Goal: Transaction & Acquisition: Purchase product/service

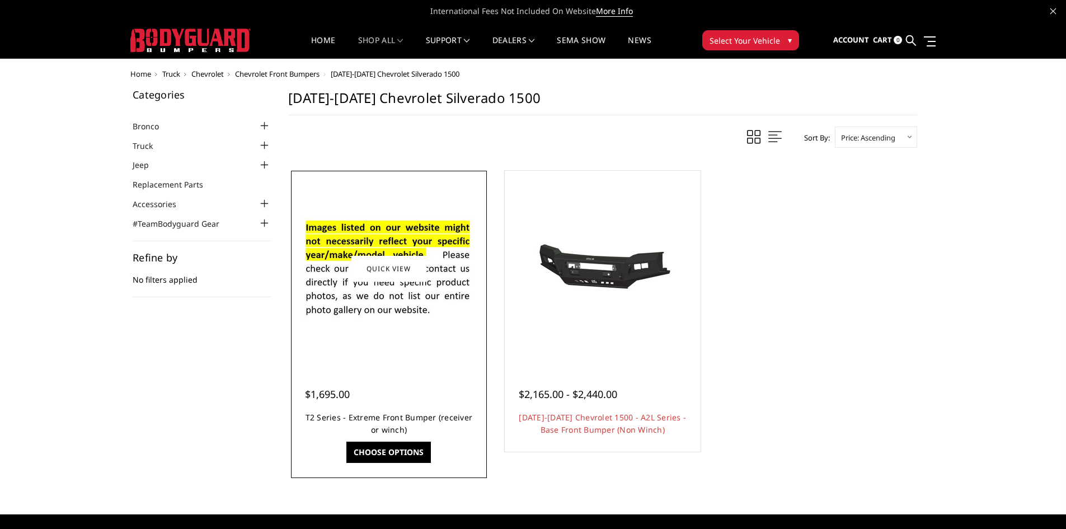
click at [385, 415] on link "T2 Series - Extreme Front Bumper (receiver or winch)" at bounding box center [388, 423] width 167 height 23
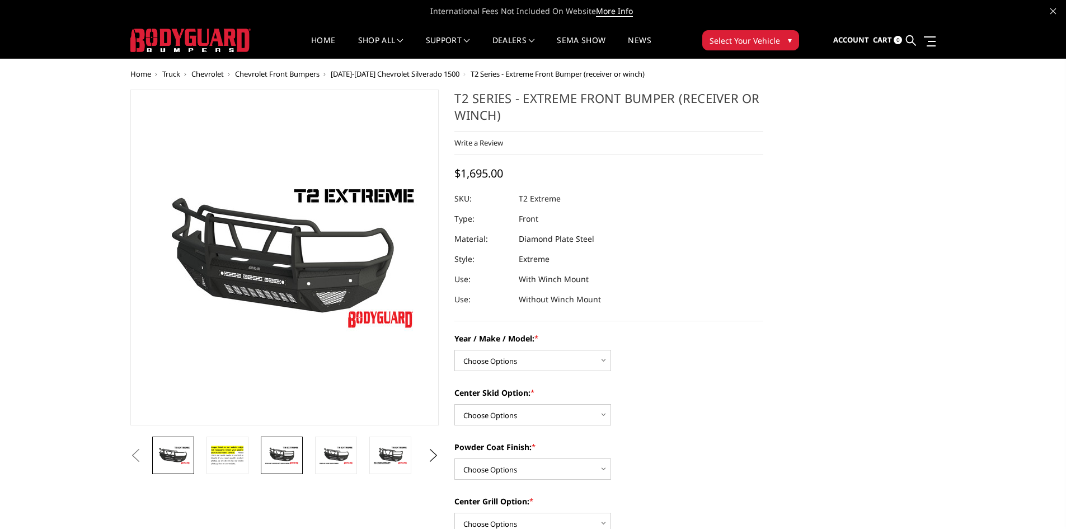
click at [283, 457] on img at bounding box center [281, 455] width 35 height 20
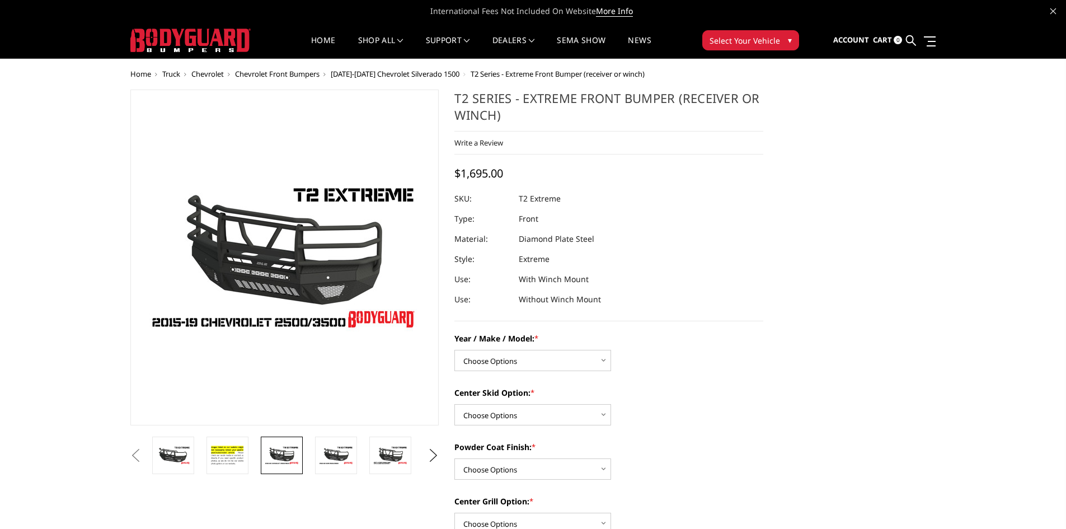
click at [144, 460] on button "Previous" at bounding box center [136, 455] width 17 height 17
click at [334, 452] on img at bounding box center [335, 455] width 35 height 20
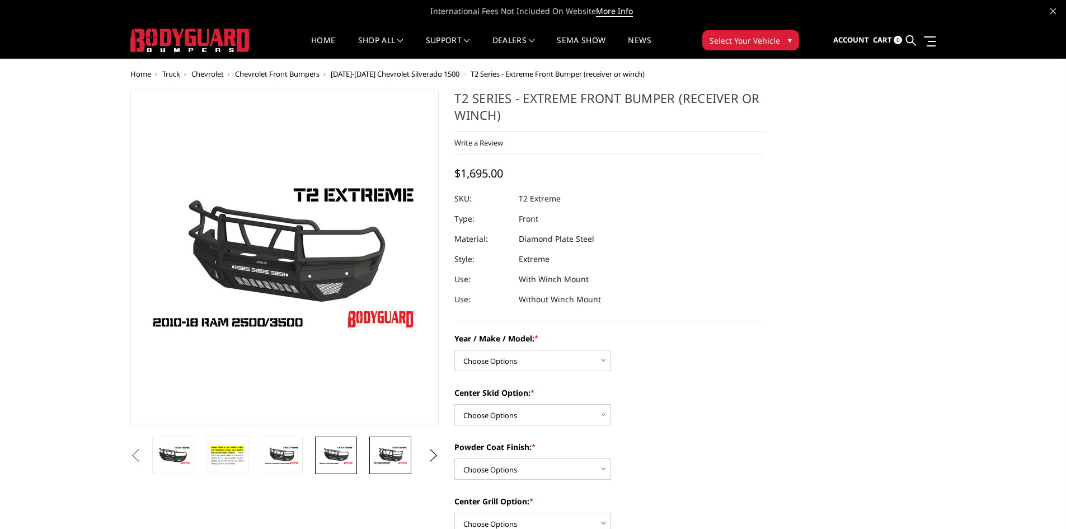
click at [378, 454] on img at bounding box center [390, 455] width 35 height 20
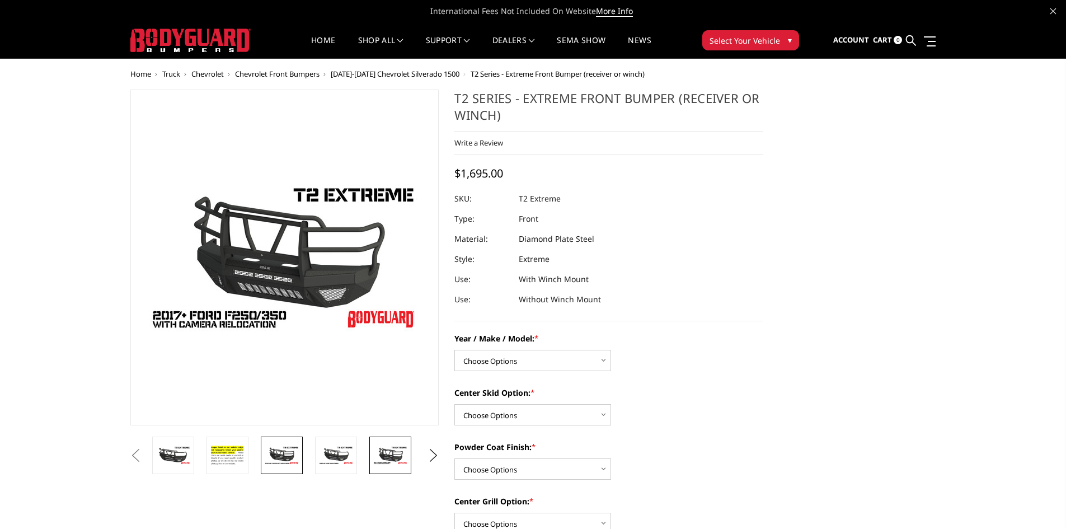
click at [284, 460] on img at bounding box center [281, 455] width 35 height 20
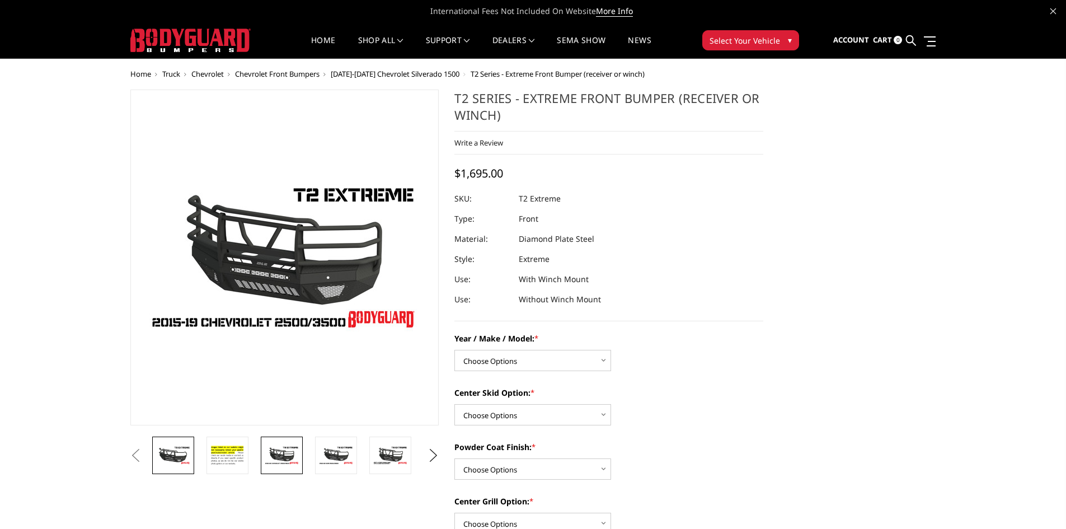
click at [171, 464] on img at bounding box center [173, 455] width 35 height 20
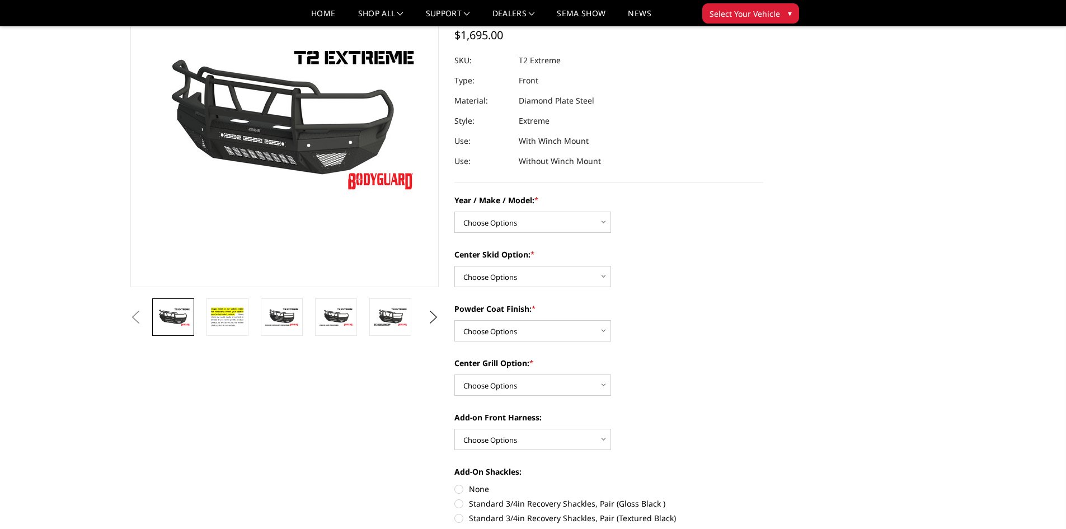
scroll to position [112, 0]
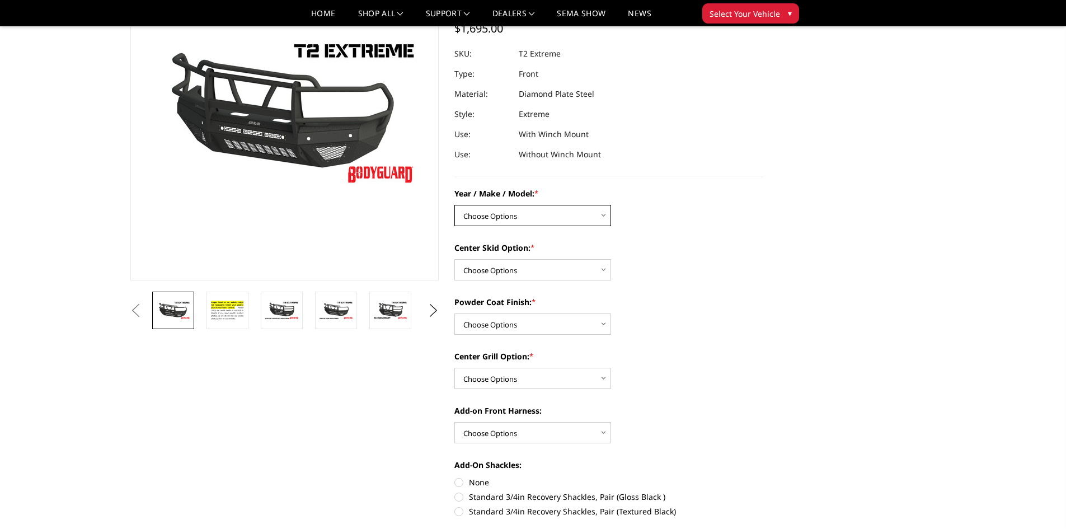
click at [559, 207] on select "Choose Options Chevrolet 19-21 1500 Chevrolet 15-19 2500 / 3500 Chevrolet 20-23…" at bounding box center [532, 215] width 157 height 21
select select "4446"
click at [454, 205] on select "Choose Options Chevrolet 19-21 1500 Chevrolet 15-19 2500 / 3500 Chevrolet 20-23…" at bounding box center [532, 215] width 157 height 21
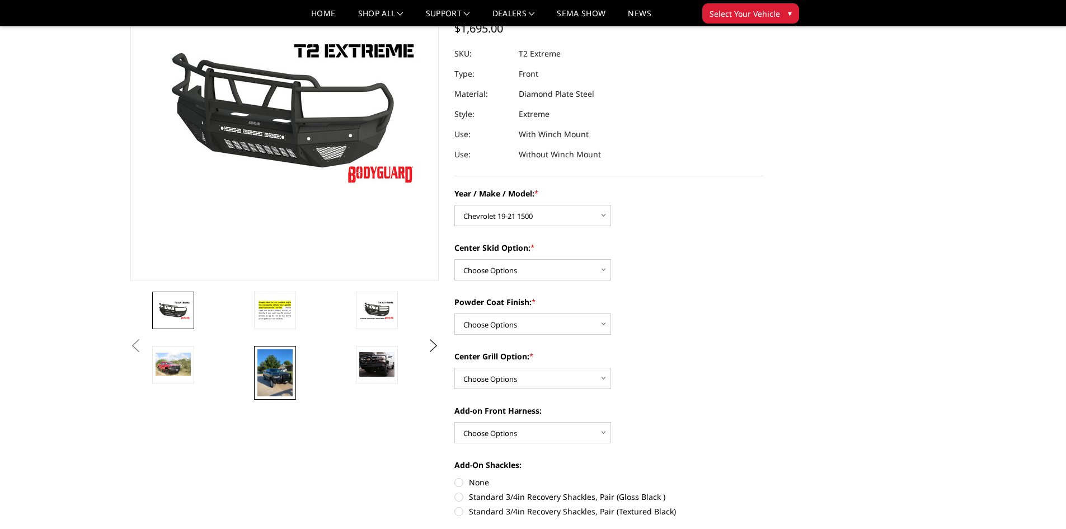
click at [274, 384] on img at bounding box center [274, 373] width 35 height 48
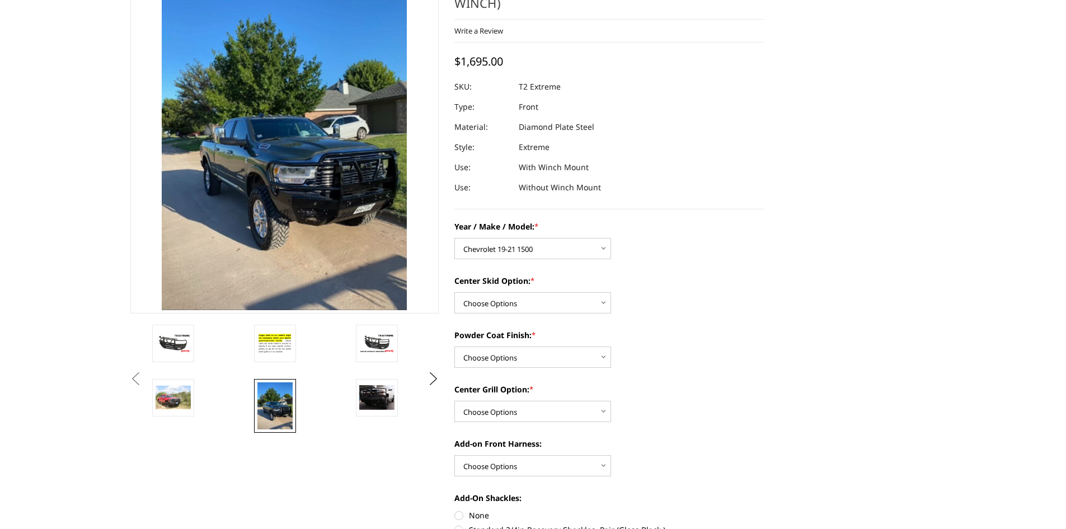
scroll to position [26, 0]
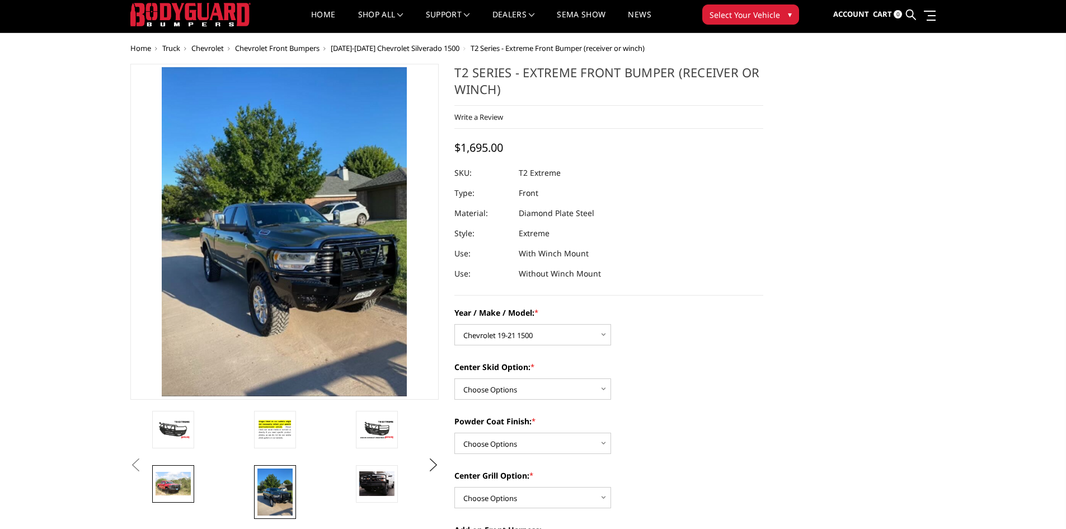
click at [192, 481] on link at bounding box center [173, 483] width 42 height 37
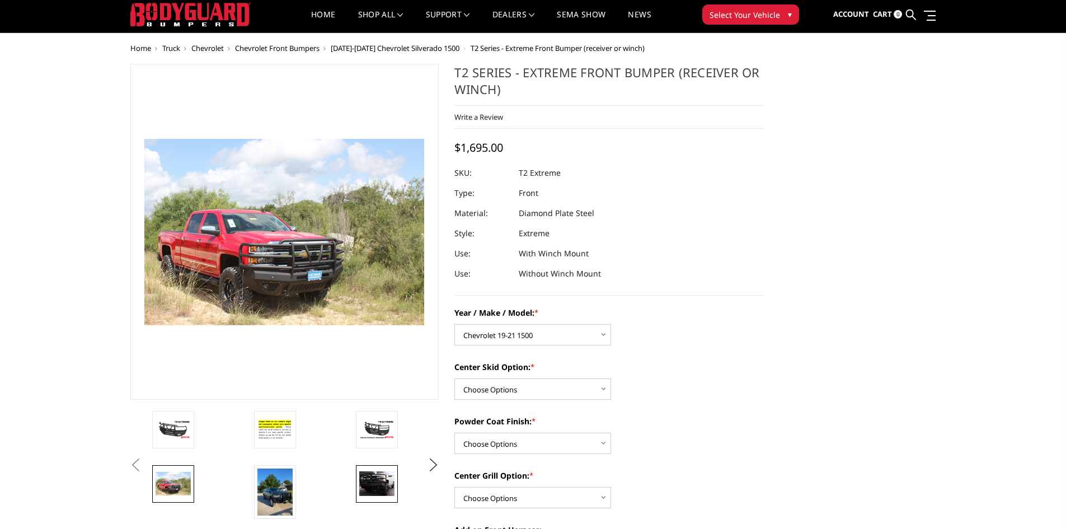
click at [380, 488] on img at bounding box center [376, 483] width 35 height 24
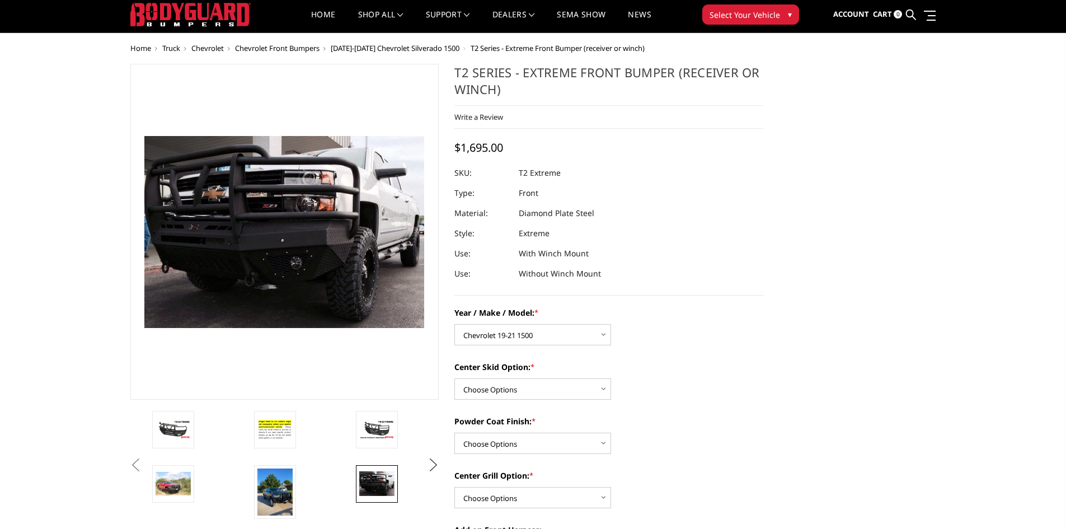
click at [432, 466] on button "Next" at bounding box center [433, 465] width 17 height 17
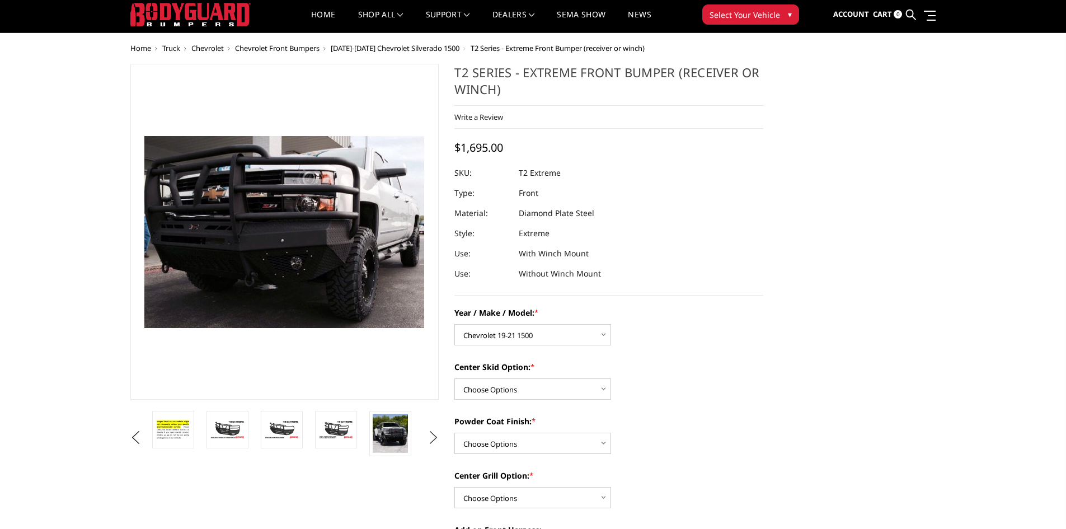
click at [429, 436] on button "Next" at bounding box center [433, 437] width 17 height 17
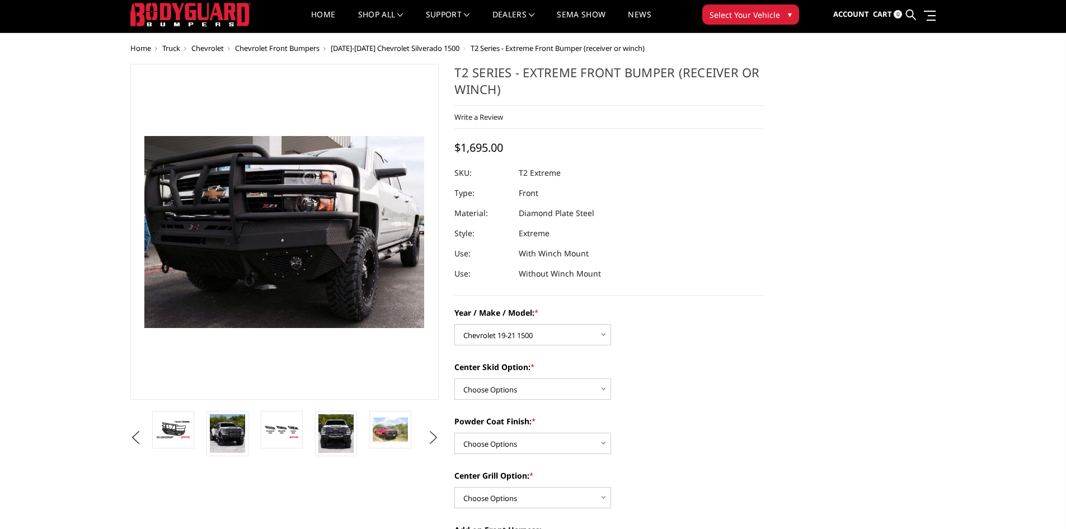
click at [436, 438] on button "Next" at bounding box center [433, 437] width 17 height 17
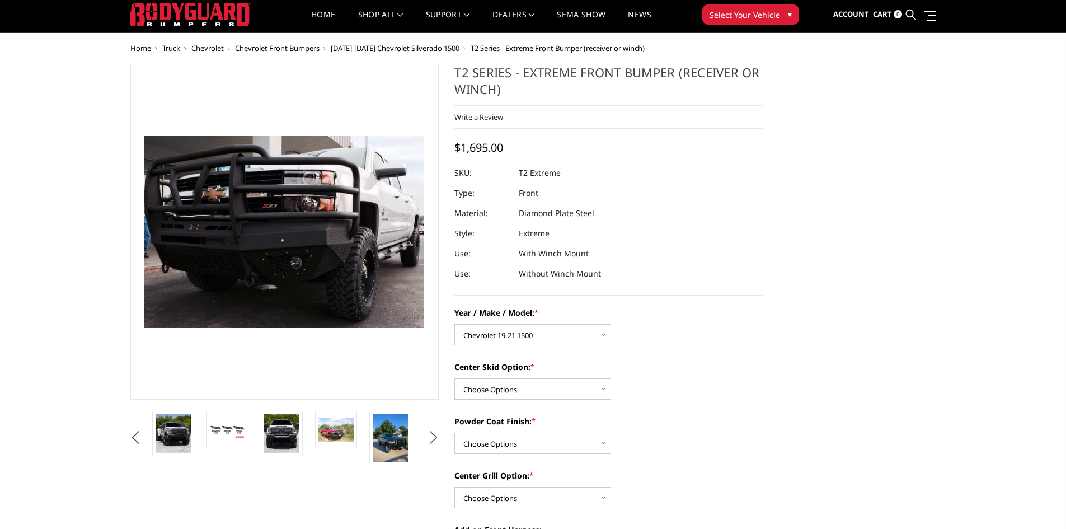
click at [436, 438] on button "Next" at bounding box center [433, 437] width 17 height 17
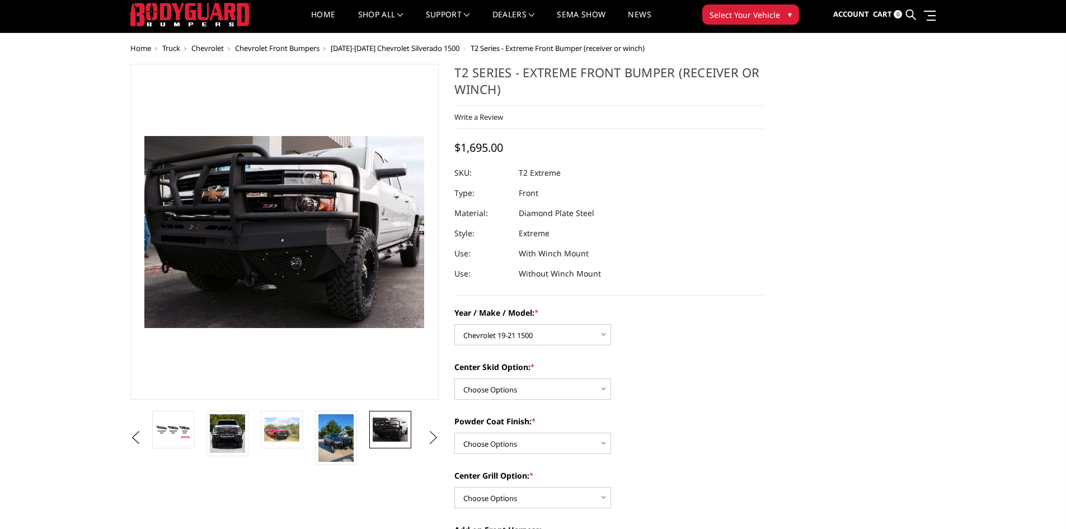
click at [436, 438] on button "Next" at bounding box center [433, 437] width 17 height 17
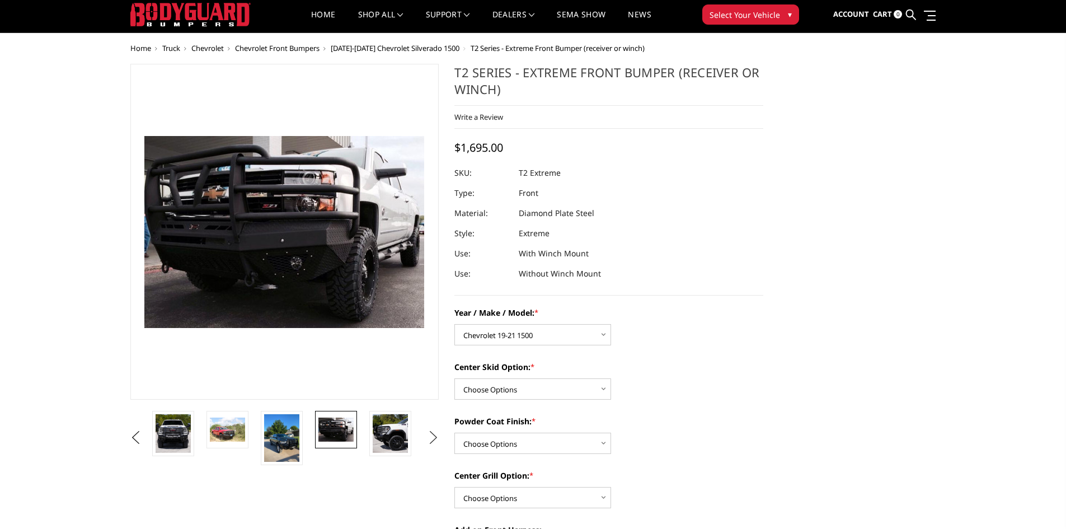
click at [436, 438] on button "Next" at bounding box center [433, 437] width 17 height 17
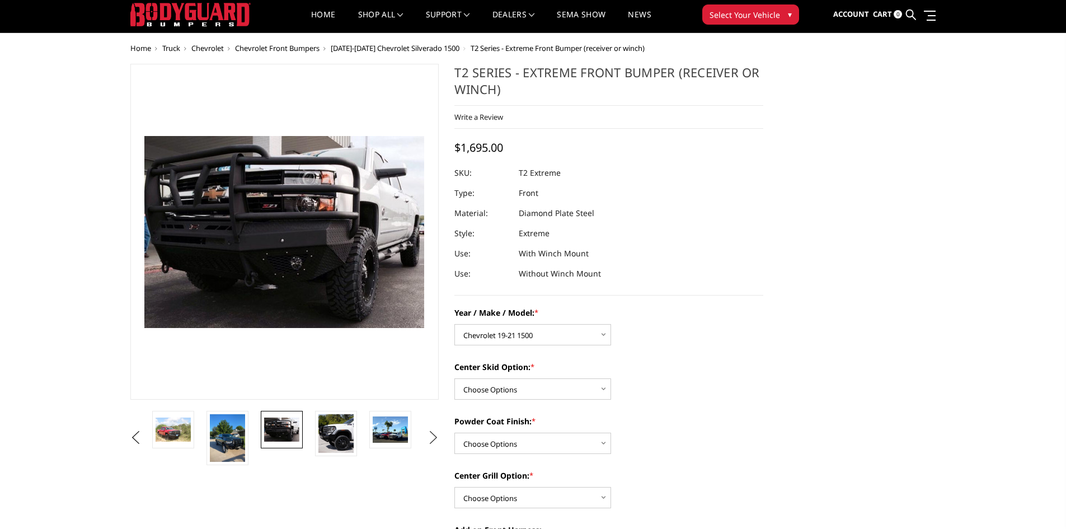
click at [436, 438] on button "Next" at bounding box center [433, 437] width 17 height 17
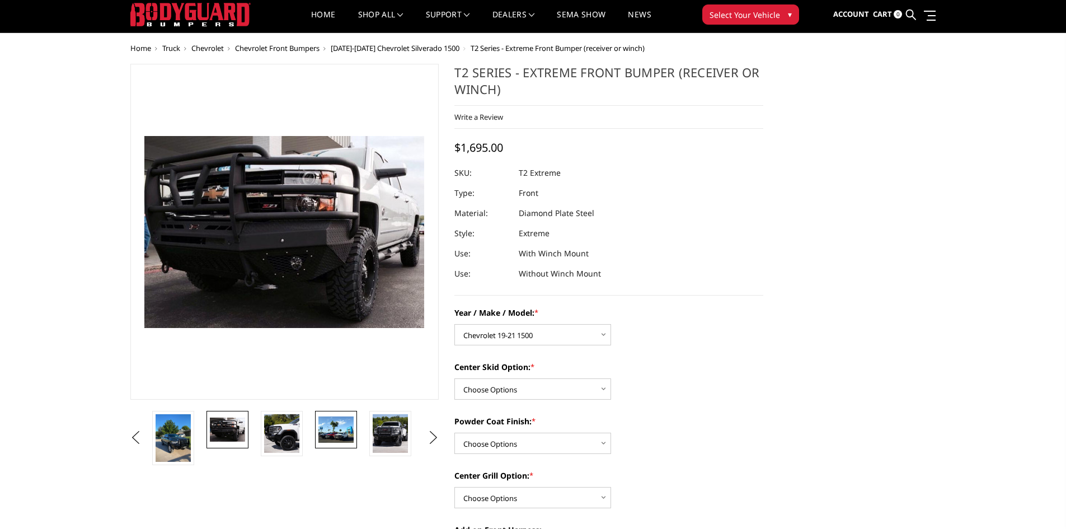
click at [344, 440] on img at bounding box center [335, 429] width 35 height 26
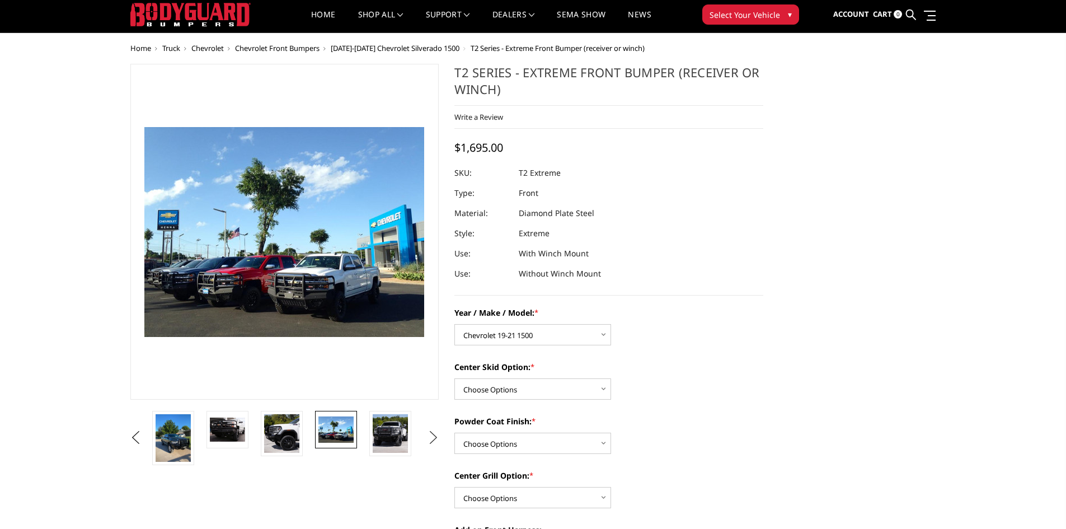
click at [432, 435] on button "Next" at bounding box center [433, 437] width 17 height 17
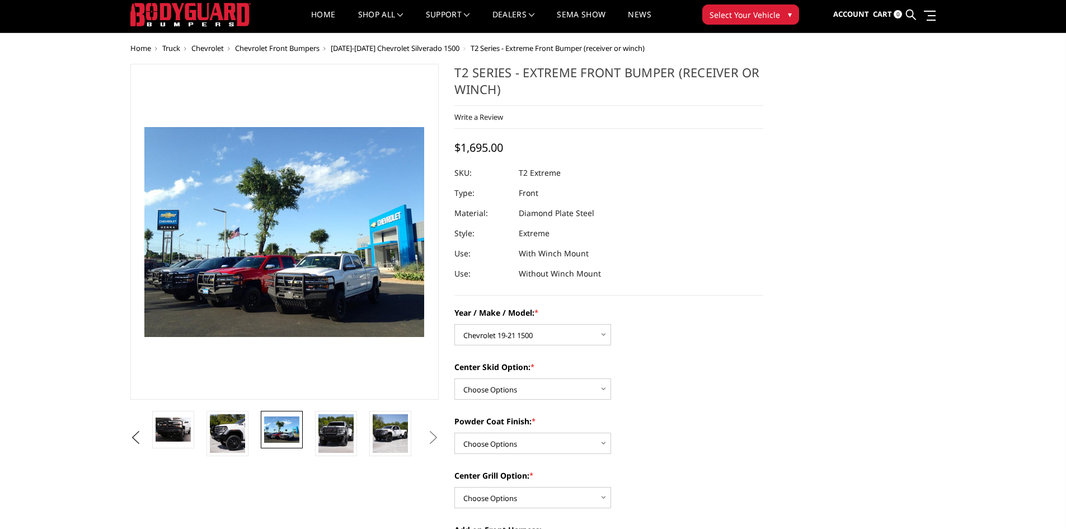
click at [432, 435] on button "Next" at bounding box center [433, 437] width 17 height 17
click at [388, 440] on img at bounding box center [390, 433] width 35 height 39
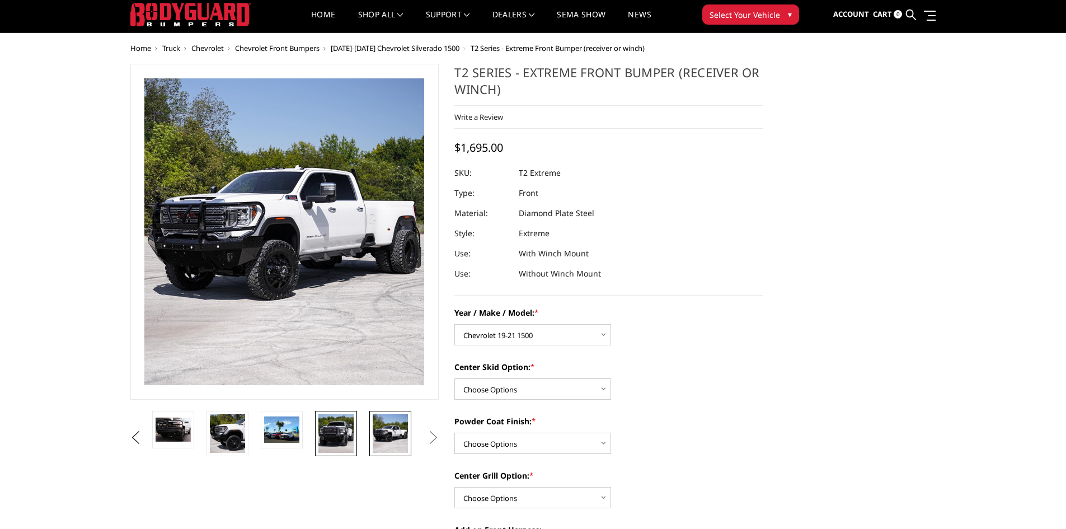
click at [330, 433] on img at bounding box center [335, 433] width 35 height 39
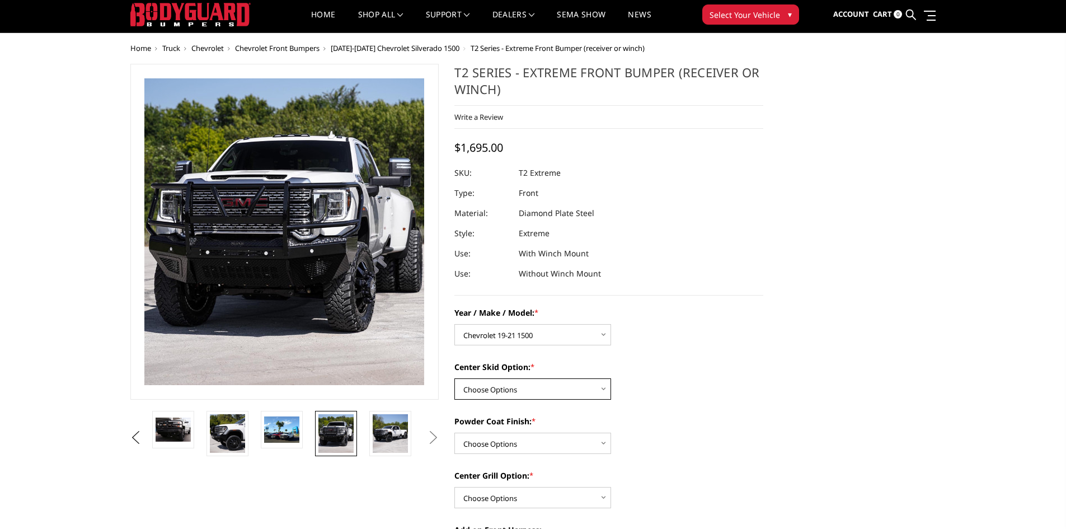
click at [501, 392] on select "Choose Options Standard center skid plate (included) Receiver tube Winch mount …" at bounding box center [532, 388] width 157 height 21
select select "4460"
click at [454, 378] on select "Choose Options Standard center skid plate (included) Receiver tube Winch mount …" at bounding box center [532, 388] width 157 height 21
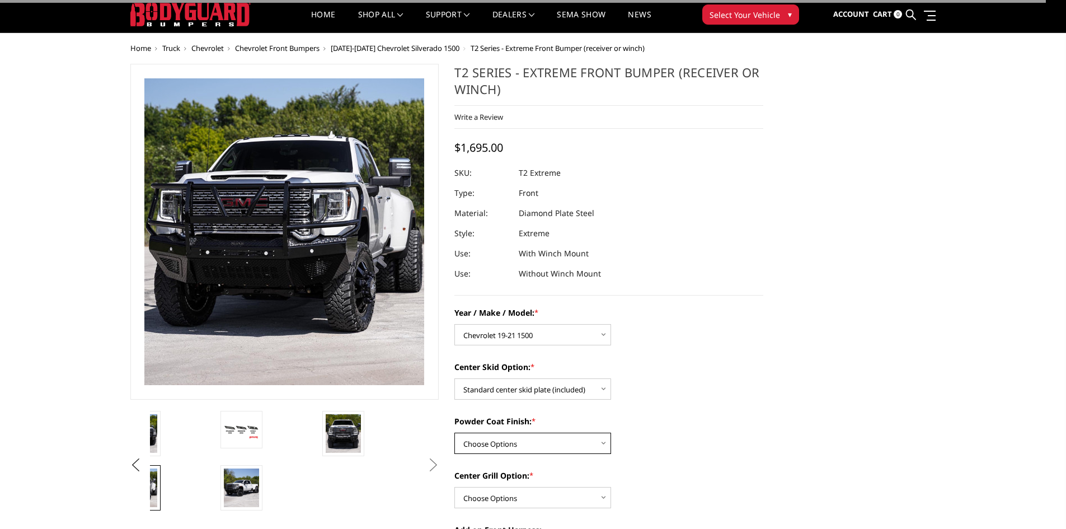
click at [492, 447] on select "Choose Options Bare metal Gloss Black Powder Coat Texture Black Powder Coat" at bounding box center [532, 443] width 157 height 21
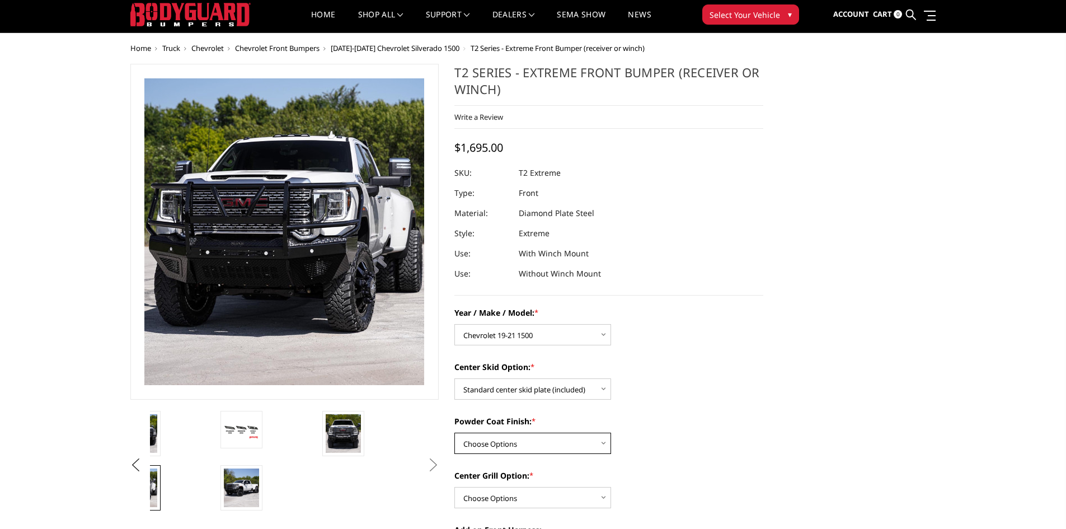
select select "4465"
click at [454, 433] on select "Choose Options Bare metal Gloss Black Powder Coat Texture Black Powder Coat" at bounding box center [532, 443] width 157 height 21
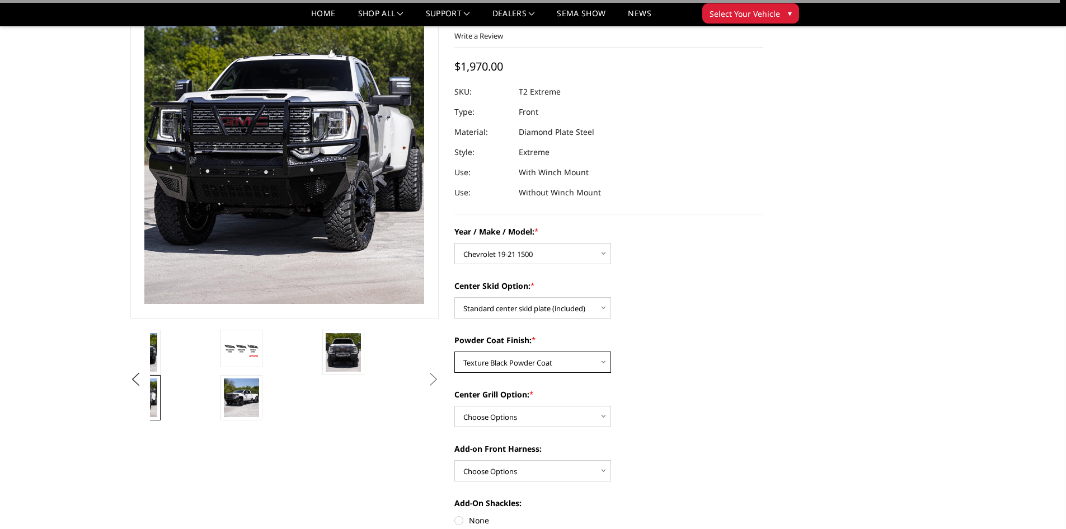
scroll to position [138, 0]
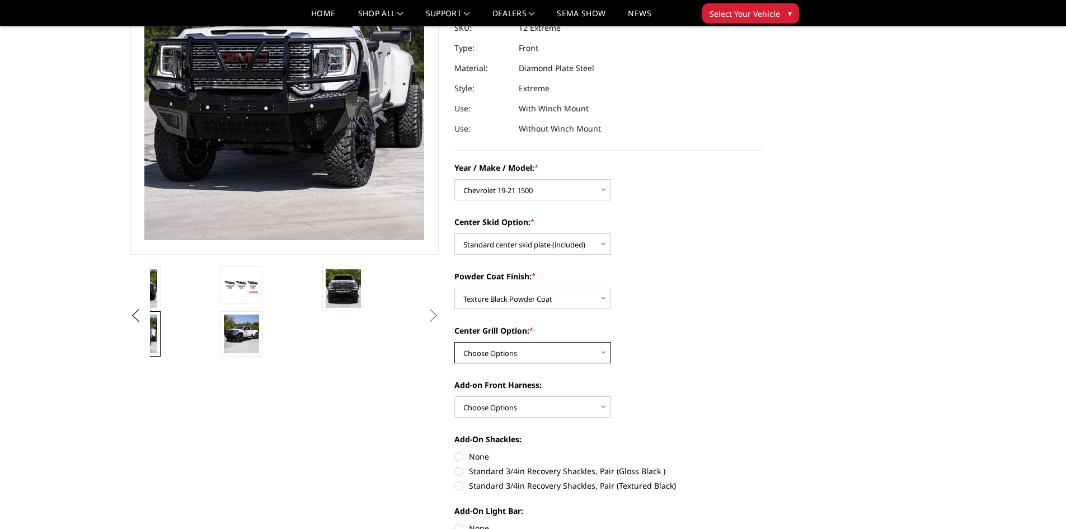
click at [500, 343] on select "Choose Options Add expanded metal in center grill Decline this option" at bounding box center [532, 352] width 157 height 21
select select "4482"
click at [454, 342] on select "Choose Options Add expanded metal in center grill Decline this option" at bounding box center [532, 352] width 157 height 21
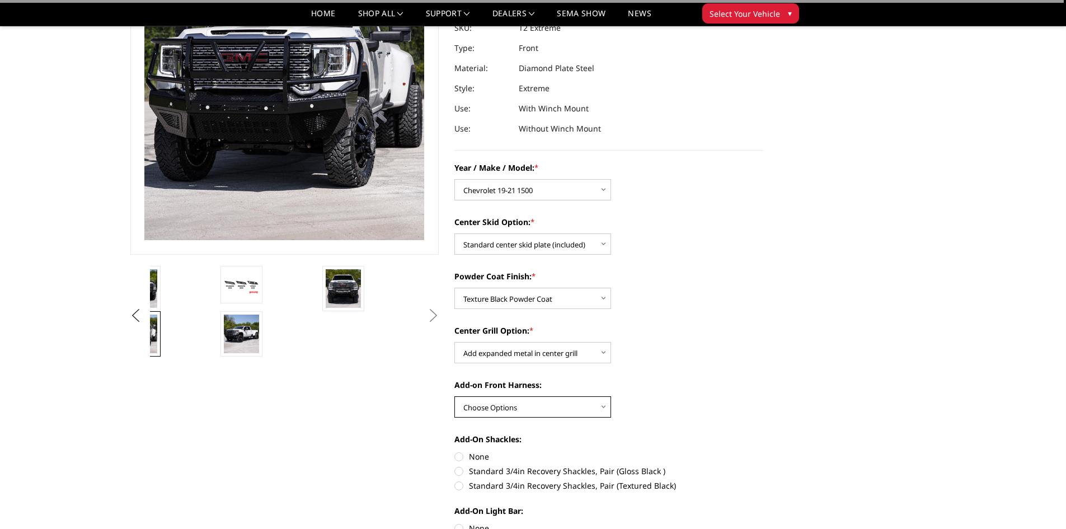
click at [493, 406] on select "Choose Options WITH front camera harness WITHOUT front camera harness" at bounding box center [532, 406] width 157 height 21
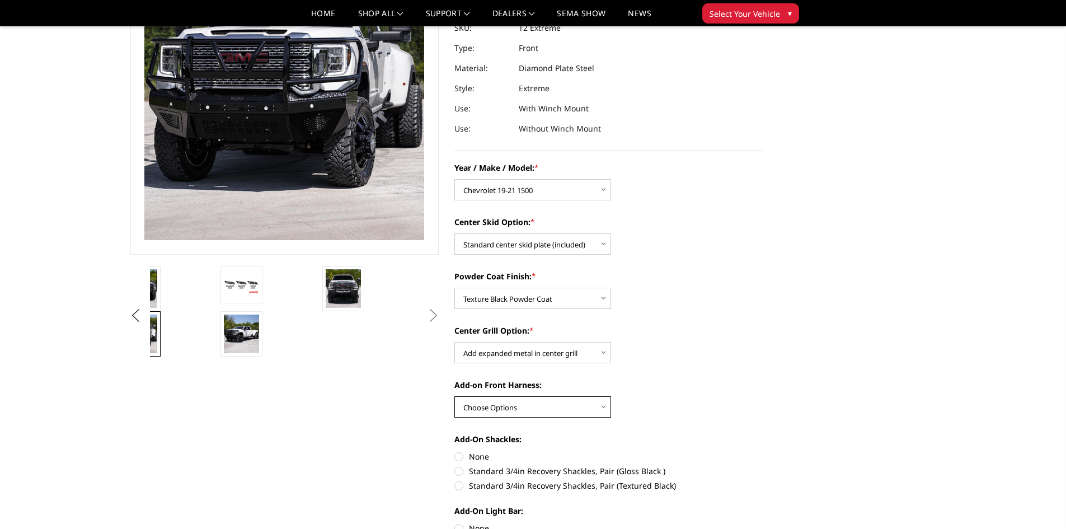
select select "4468"
click at [454, 396] on select "Choose Options WITH front camera harness WITHOUT front camera harness" at bounding box center [532, 406] width 157 height 21
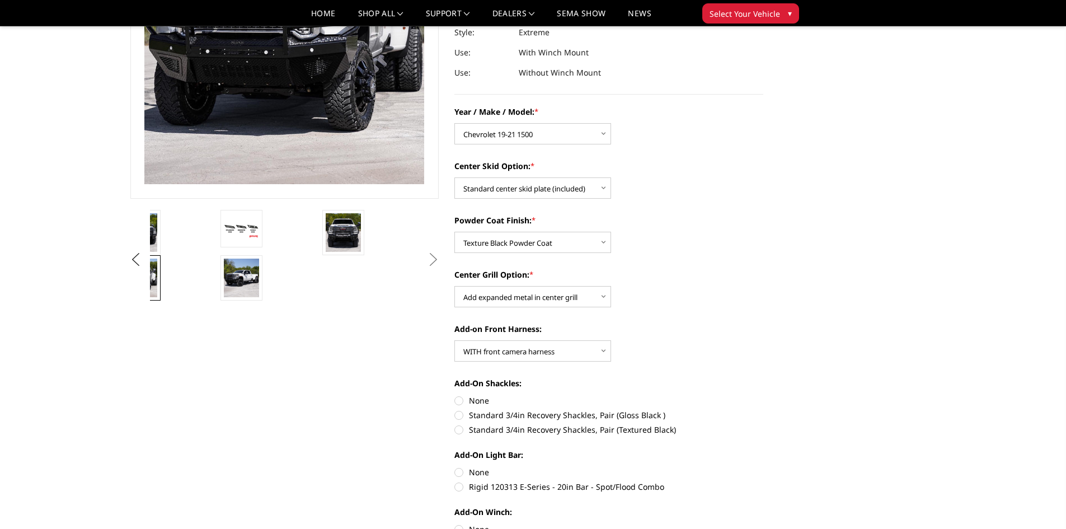
click at [460, 413] on label "Standard 3/4in Recovery Shackles, Pair (Gloss Black )" at bounding box center [608, 415] width 309 height 12
click at [763, 395] on input "Standard 3/4in Recovery Shackles, Pair (Gloss Black )" at bounding box center [763, 394] width 1 height 1
radio input "true"
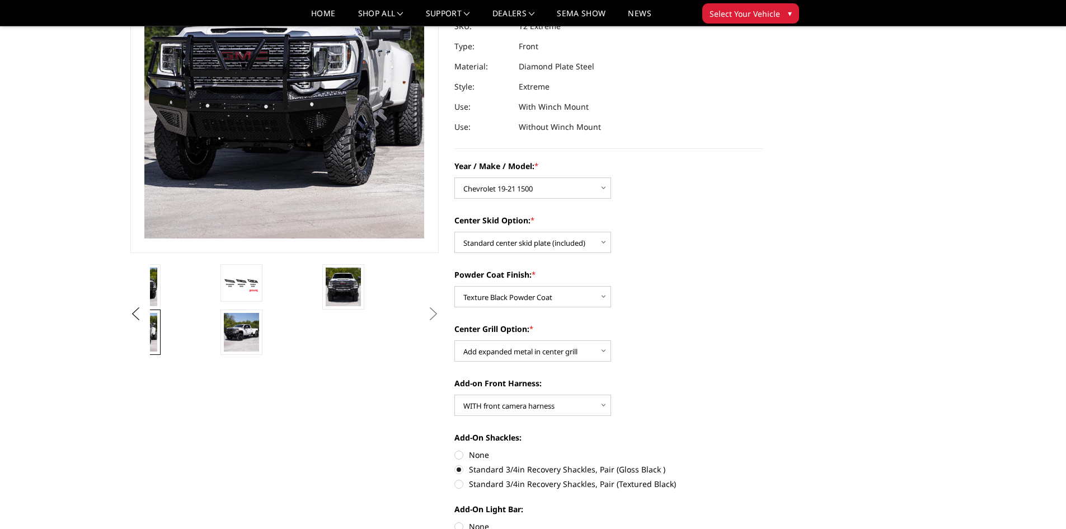
scroll to position [0, 0]
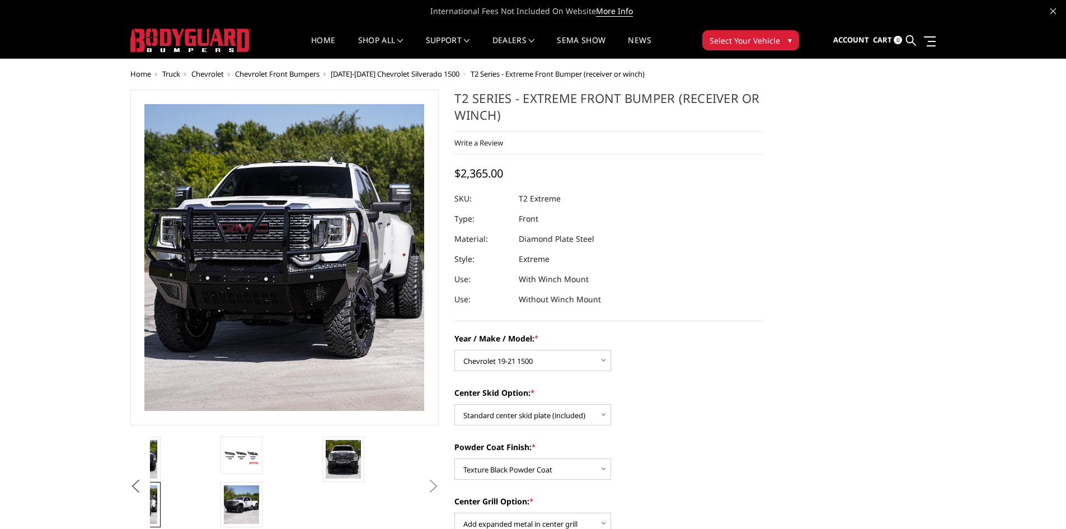
click at [134, 483] on button "Previous" at bounding box center [136, 486] width 17 height 17
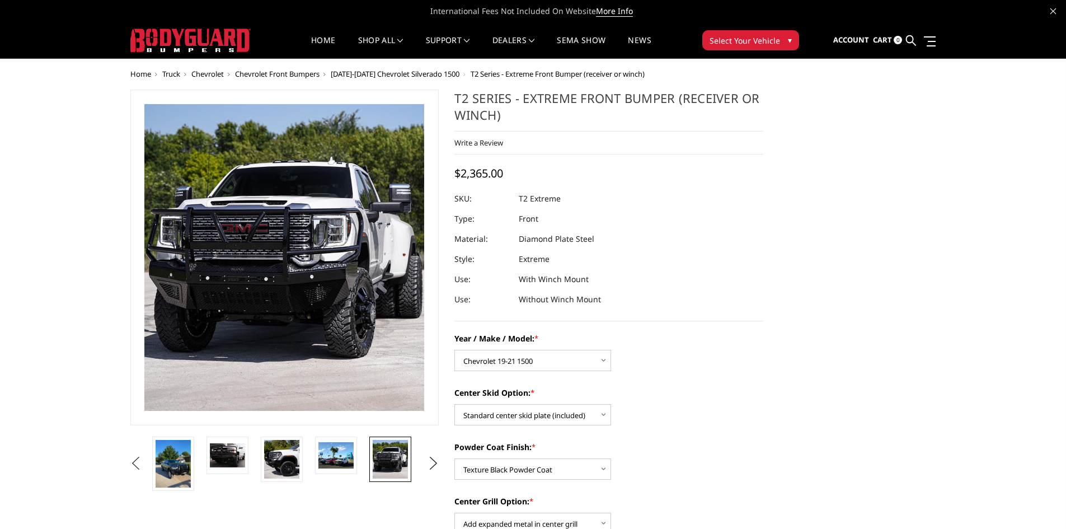
click at [133, 483] on ul "Previous Next" at bounding box center [285, 463] width 314 height 54
click at [236, 462] on img at bounding box center [227, 455] width 35 height 24
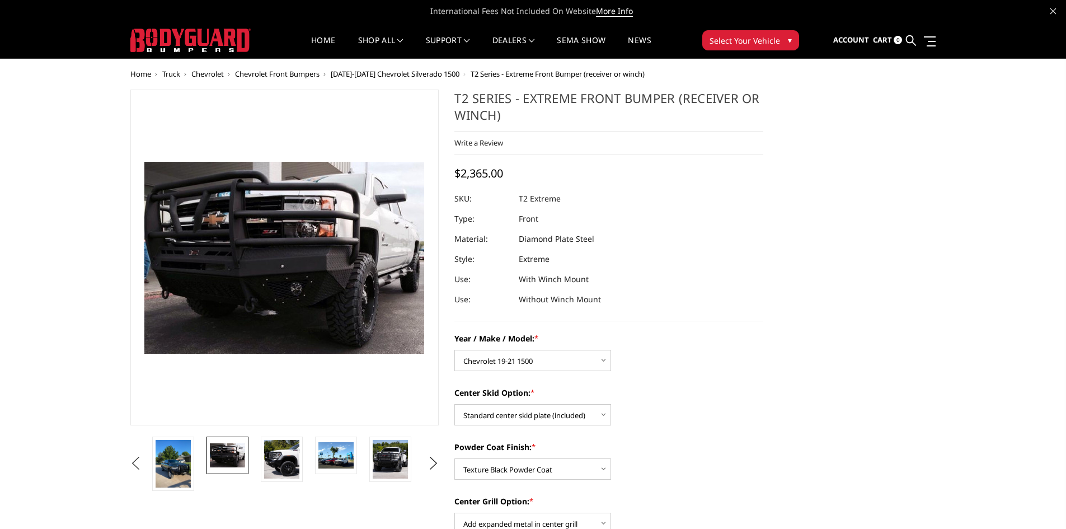
click at [131, 464] on button "Previous" at bounding box center [136, 463] width 17 height 17
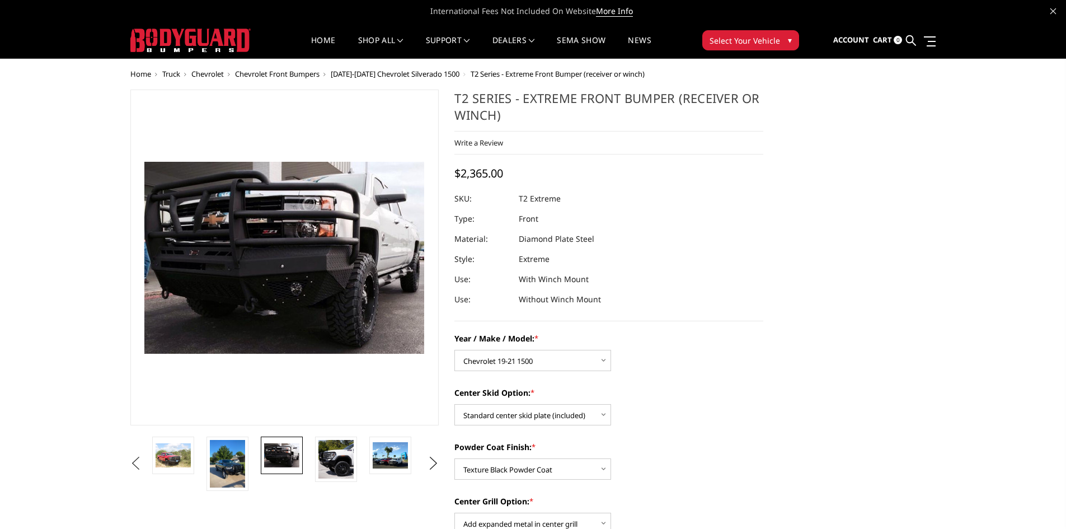
click at [131, 464] on button "Previous" at bounding box center [136, 463] width 17 height 17
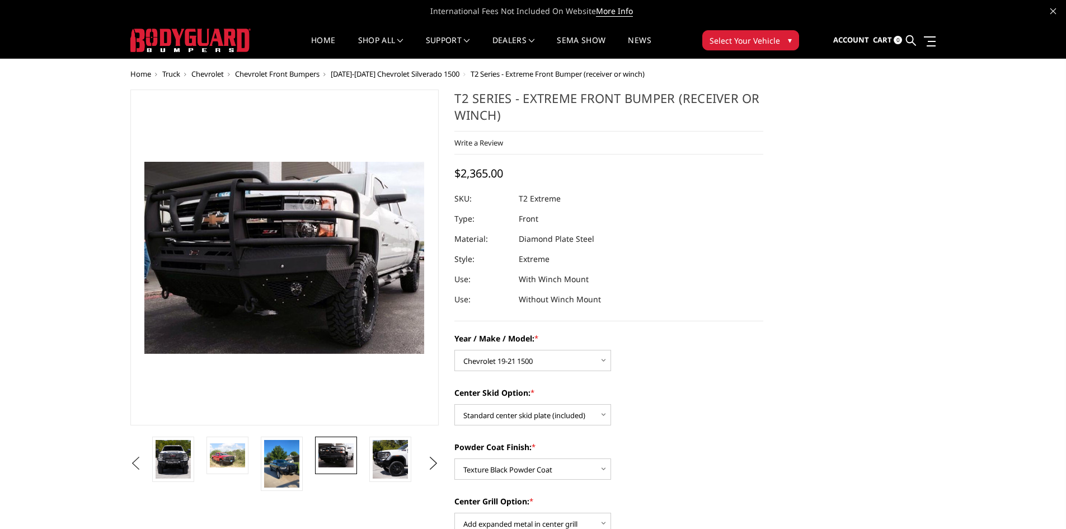
click at [131, 464] on button "Previous" at bounding box center [136, 463] width 17 height 17
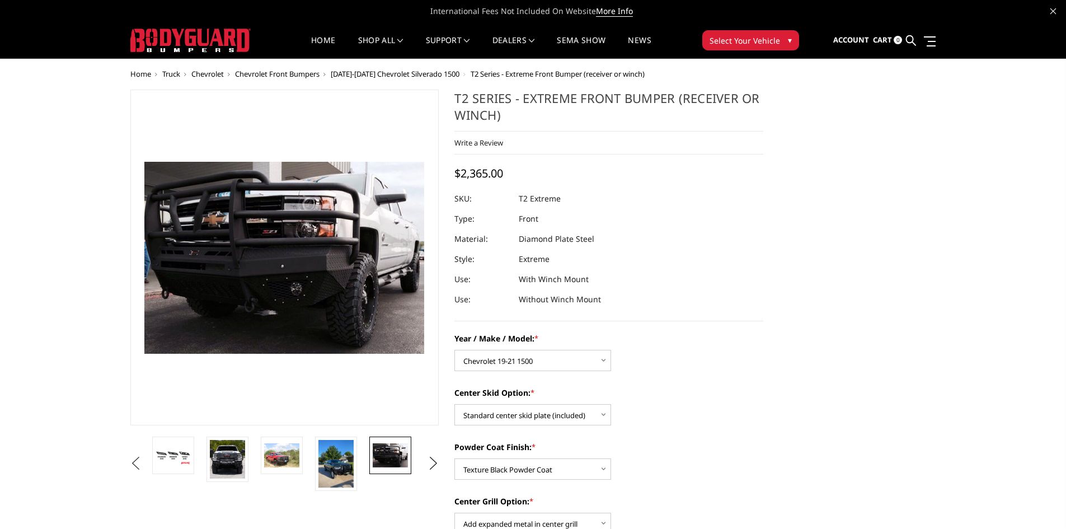
click at [131, 464] on button "Previous" at bounding box center [136, 463] width 17 height 17
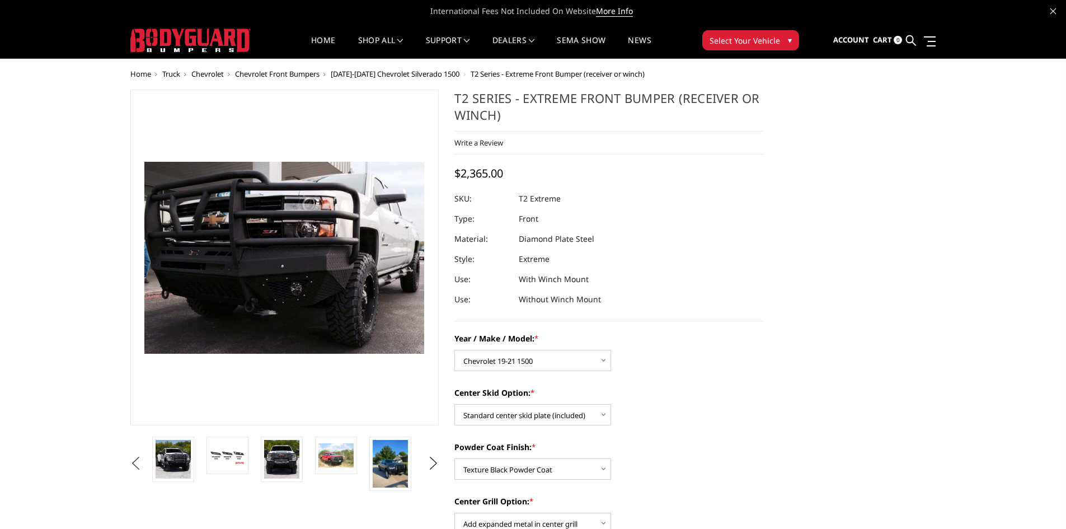
click at [131, 464] on button "Previous" at bounding box center [136, 463] width 17 height 17
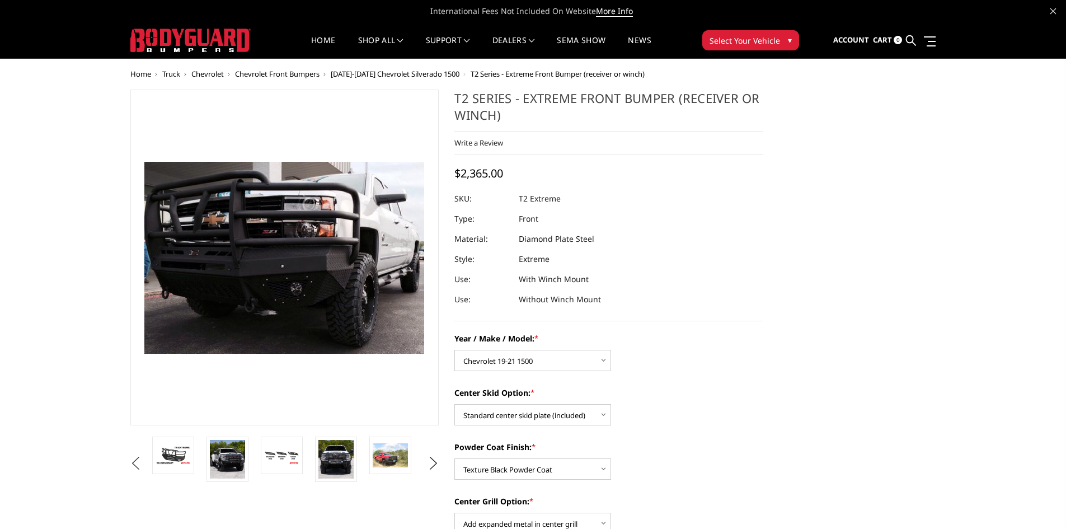
click at [131, 464] on button "Previous" at bounding box center [136, 463] width 17 height 17
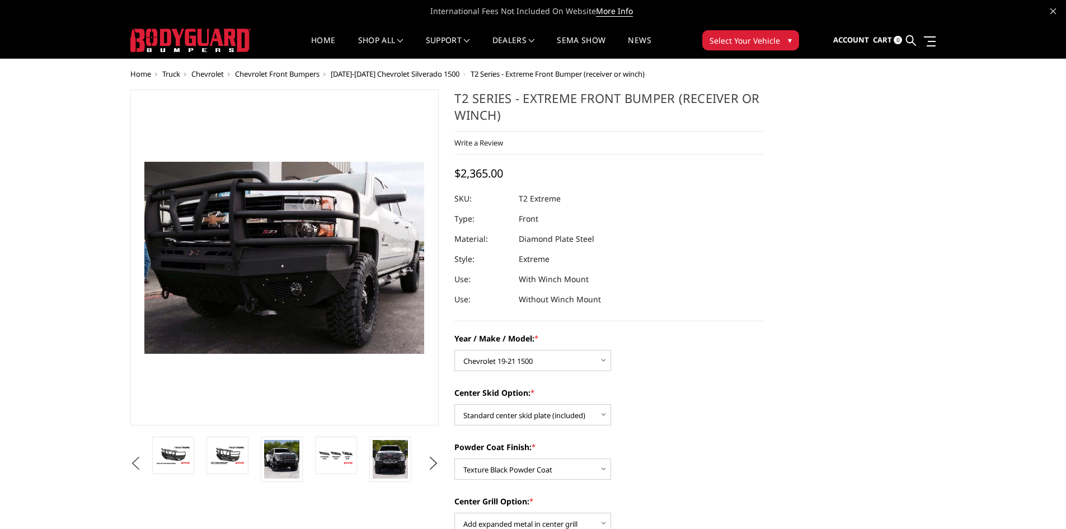
click at [131, 464] on button "Previous" at bounding box center [136, 463] width 17 height 17
click at [434, 469] on button "Next" at bounding box center [433, 463] width 17 height 17
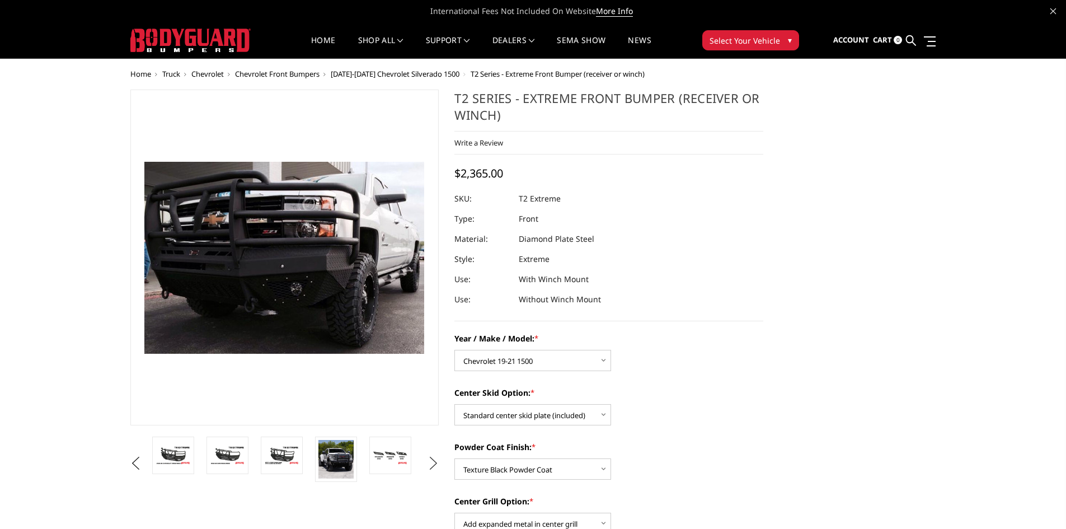
click at [434, 469] on button "Next" at bounding box center [433, 463] width 17 height 17
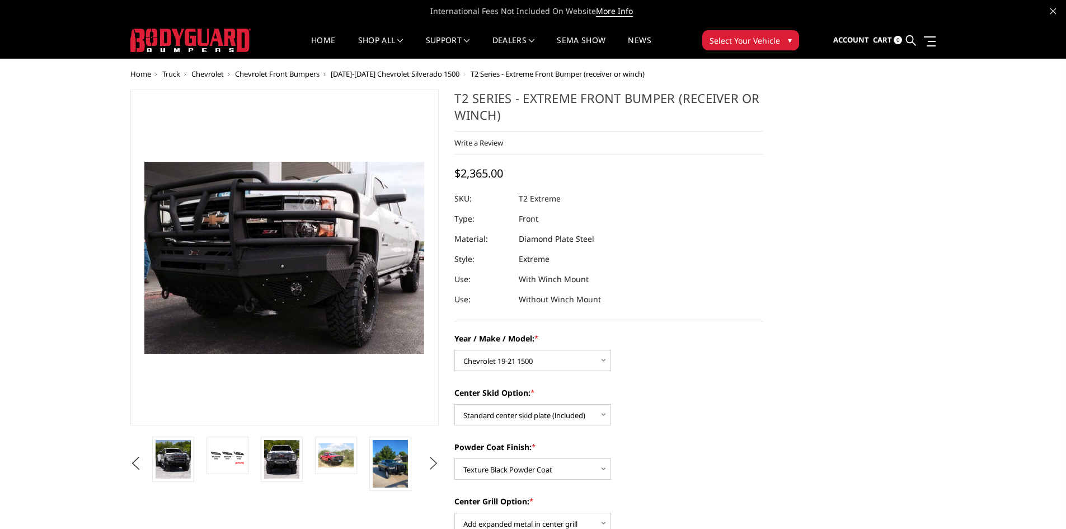
click at [434, 463] on button "Next" at bounding box center [433, 463] width 17 height 17
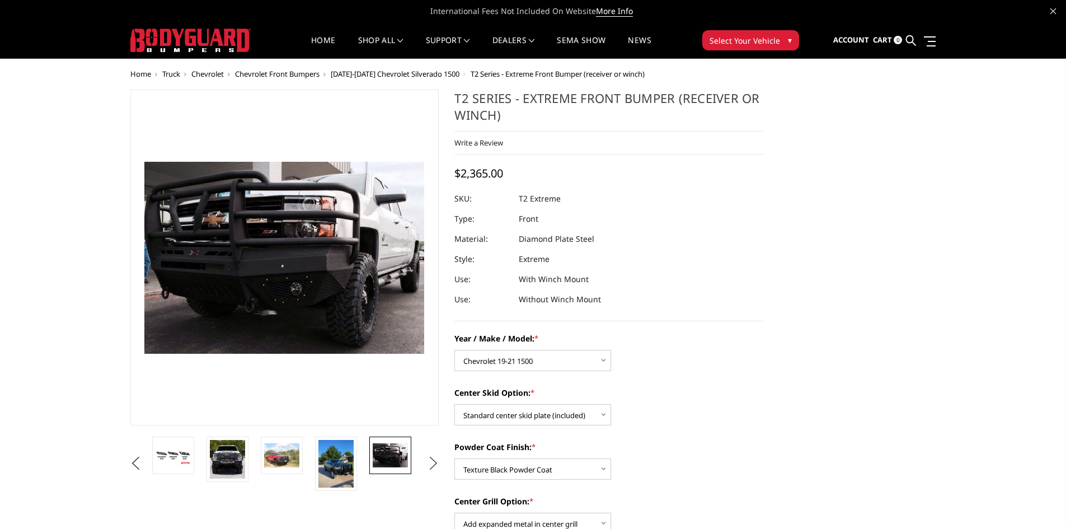
click at [434, 463] on button "Next" at bounding box center [433, 463] width 17 height 17
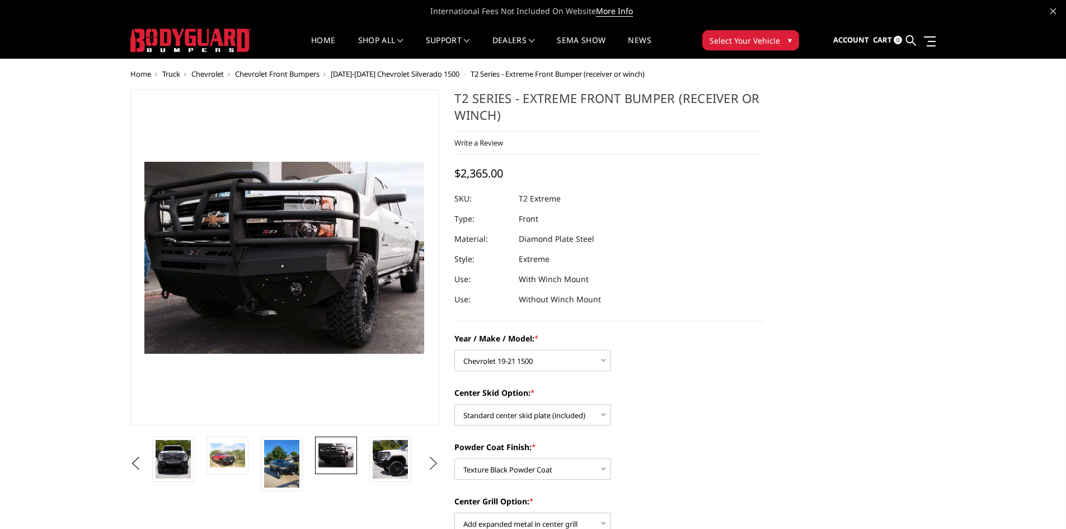
click at [434, 463] on button "Next" at bounding box center [433, 463] width 17 height 17
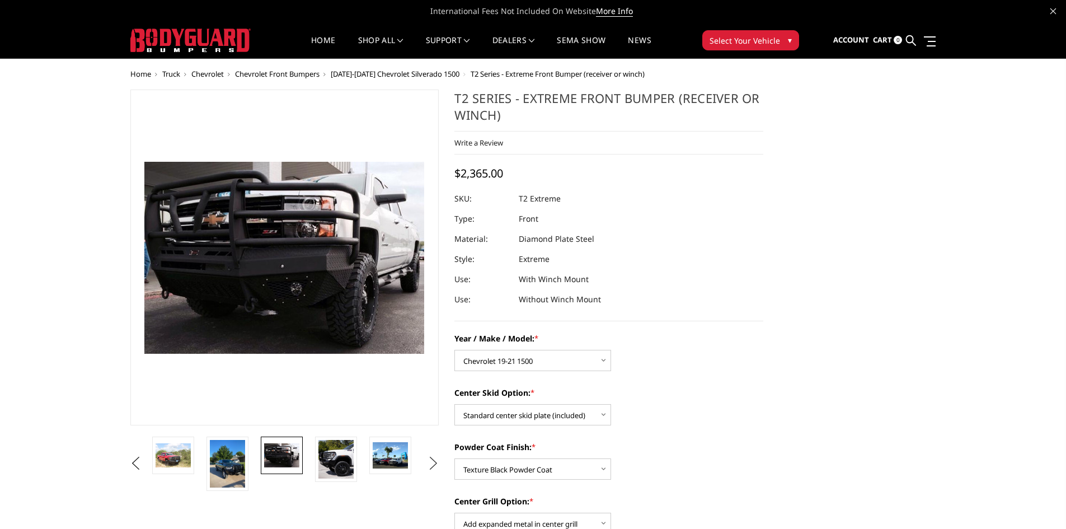
click at [434, 463] on button "Next" at bounding box center [433, 463] width 17 height 17
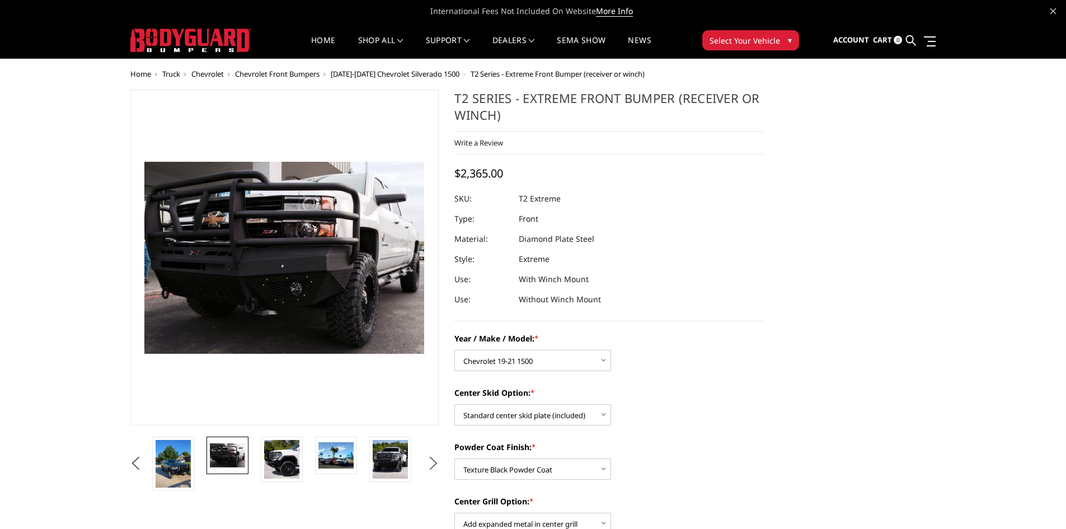
click at [434, 463] on button "Next" at bounding box center [433, 463] width 17 height 17
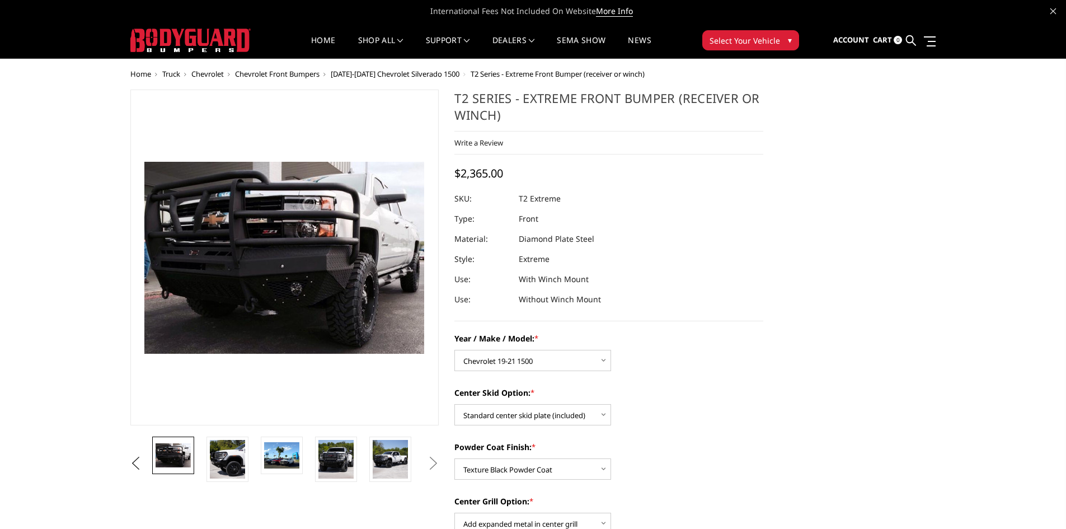
click at [434, 463] on button "Next" at bounding box center [433, 463] width 17 height 17
click at [274, 459] on img at bounding box center [281, 455] width 35 height 26
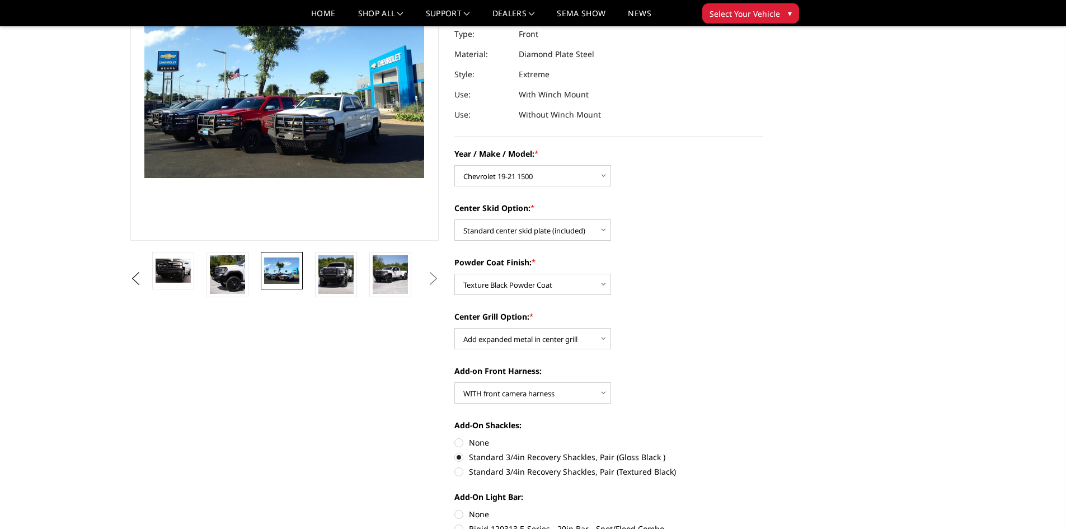
scroll to position [56, 0]
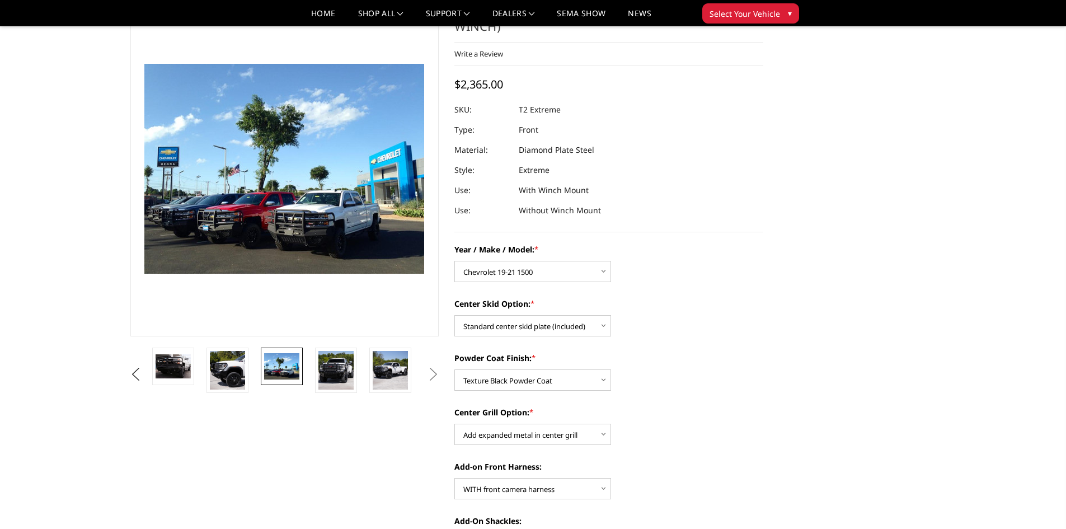
click at [267, 364] on img at bounding box center [281, 366] width 35 height 26
click at [340, 363] on img at bounding box center [335, 370] width 35 height 39
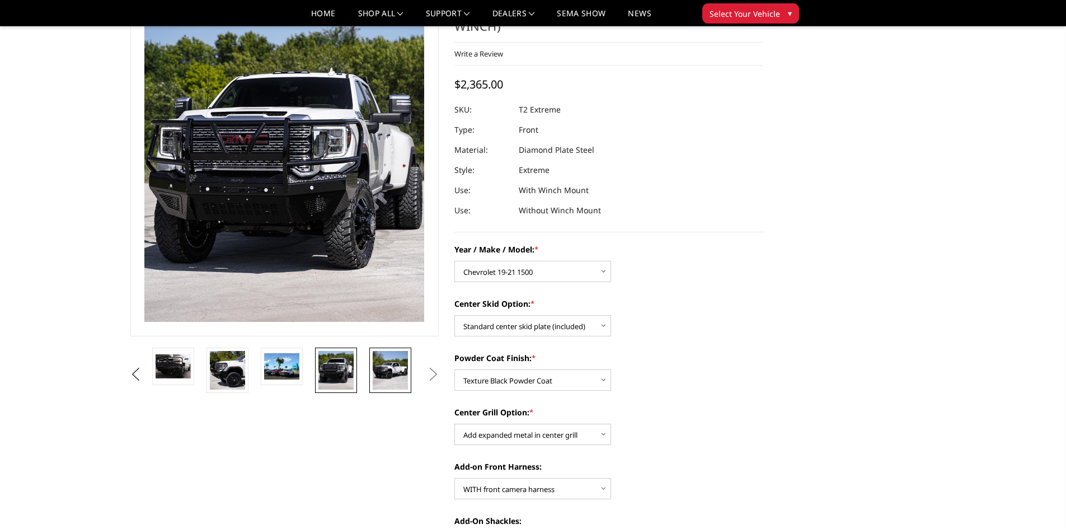
click at [380, 366] on img at bounding box center [390, 370] width 35 height 39
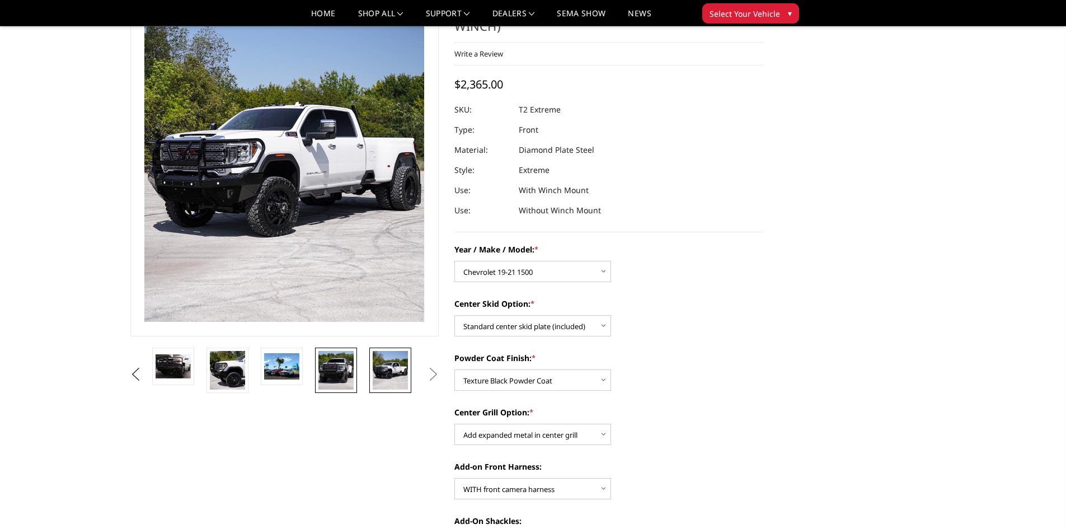
click at [340, 370] on img at bounding box center [335, 370] width 35 height 39
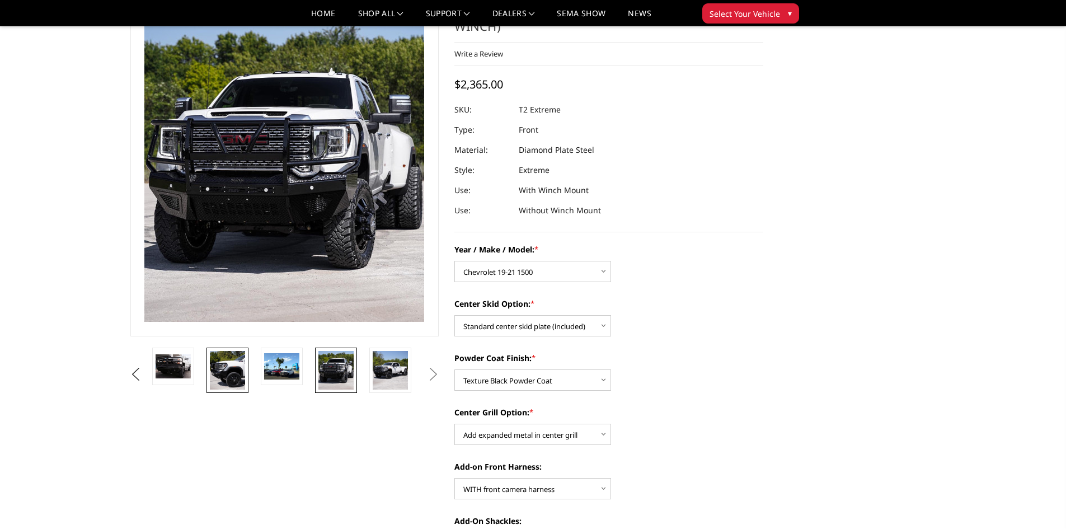
click at [225, 380] on img at bounding box center [227, 370] width 35 height 39
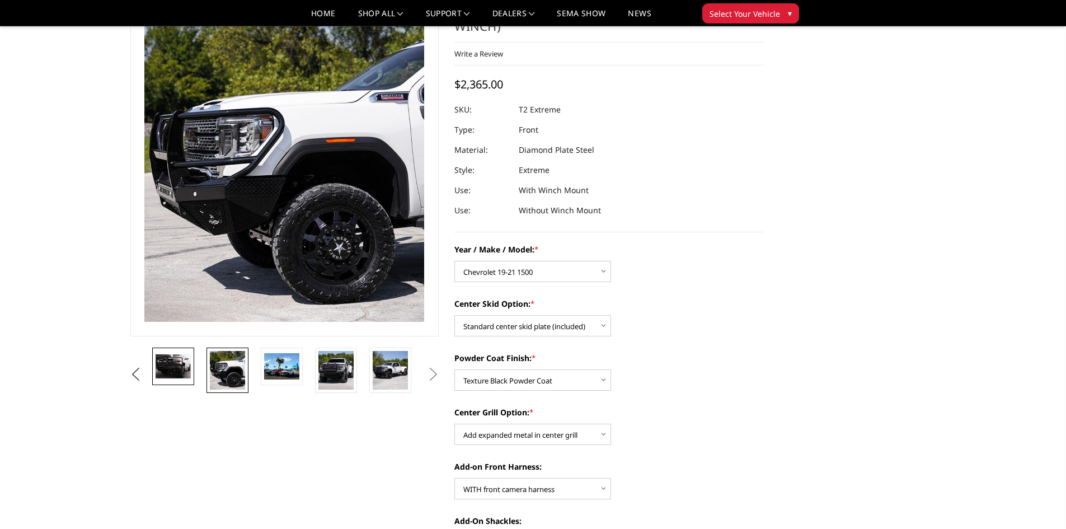
click at [177, 369] on img at bounding box center [173, 366] width 35 height 24
